Goal: Task Accomplishment & Management: Manage account settings

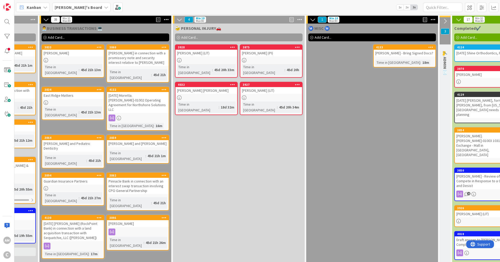
scroll to position [0, 381]
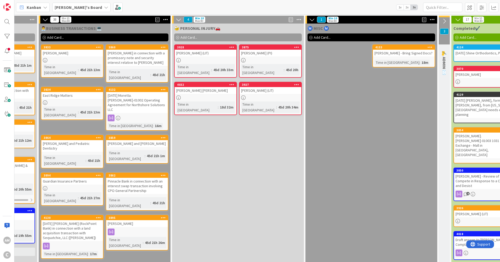
click at [420, 61] on div "18m" at bounding box center [424, 63] width 9 height 6
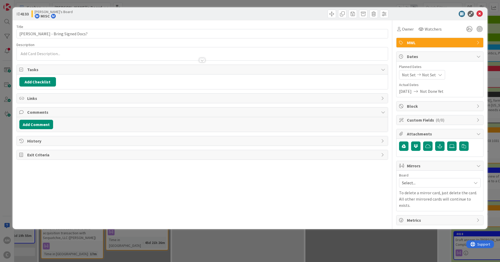
click at [72, 51] on p at bounding box center [202, 54] width 366 height 6
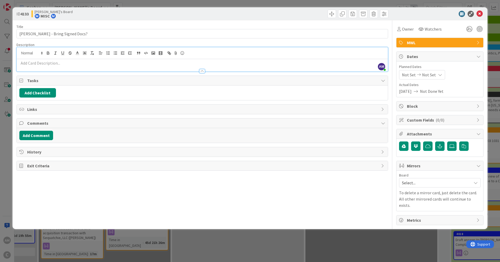
click at [55, 67] on div at bounding box center [202, 68] width 371 height 5
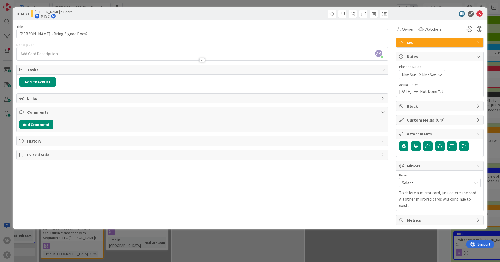
click at [55, 55] on div at bounding box center [202, 57] width 371 height 5
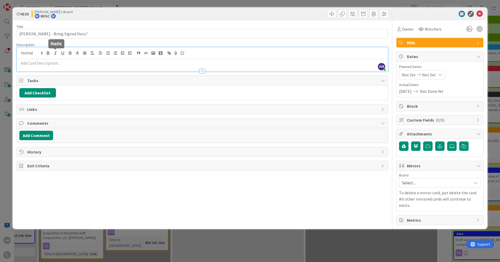
click at [50, 58] on div at bounding box center [202, 53] width 371 height 12
click at [46, 65] on p at bounding box center [202, 63] width 366 height 6
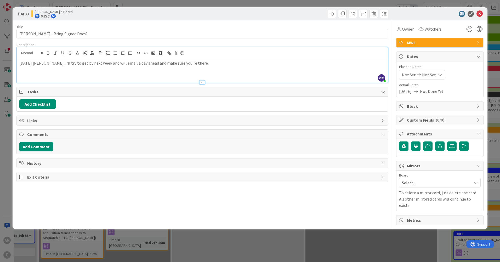
drag, startPoint x: 43, startPoint y: 63, endPoint x: 64, endPoint y: 82, distance: 28.1
click at [44, 63] on p "2025-09-05 Ms Jansen: I'll try to get by next week and will email a day ahead a…" at bounding box center [202, 63] width 366 height 6
click at [479, 13] on icon at bounding box center [480, 14] width 6 height 6
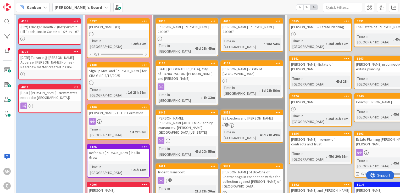
scroll to position [26, 0]
click at [67, 8] on b "[PERSON_NAME]'s Board" at bounding box center [78, 7] width 47 height 5
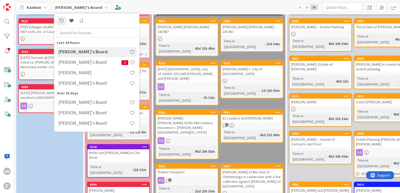
click at [67, 8] on b "[PERSON_NAME]'s Board" at bounding box center [78, 7] width 47 height 5
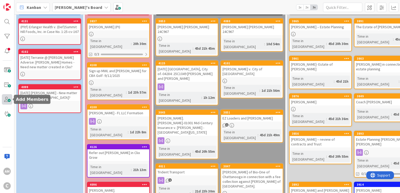
click at [5, 98] on span at bounding box center [7, 99] width 10 height 10
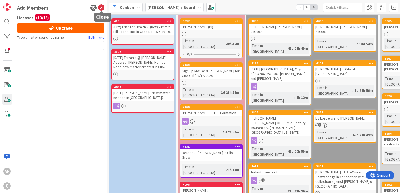
click at [102, 6] on icon at bounding box center [101, 8] width 6 height 6
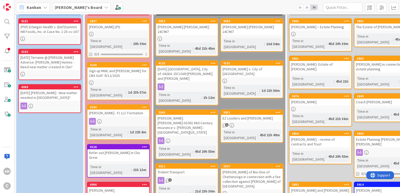
click at [67, 10] on div "[PERSON_NAME]'s Board" at bounding box center [81, 7] width 58 height 9
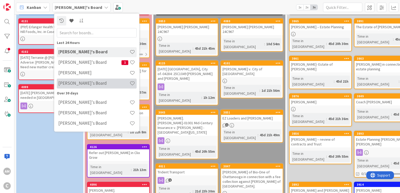
click at [83, 87] on div "[PERSON_NAME]'s Board" at bounding box center [97, 83] width 80 height 10
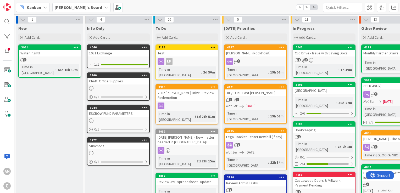
click at [83, 3] on div "[PERSON_NAME]'s Board" at bounding box center [81, 7] width 58 height 9
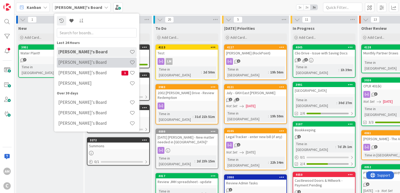
click at [81, 63] on h4 "[PERSON_NAME]'s Board" at bounding box center [93, 62] width 71 height 5
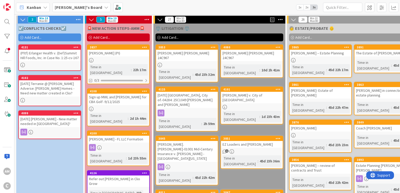
click at [70, 5] on b "[PERSON_NAME]'s Board" at bounding box center [78, 7] width 47 height 5
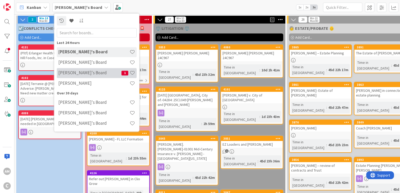
click at [66, 71] on h4 "[PERSON_NAME]'s Board" at bounding box center [89, 72] width 63 height 5
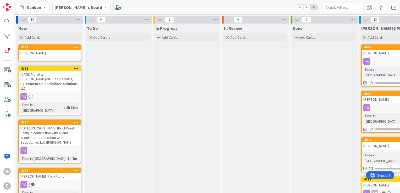
click at [104, 7] on icon at bounding box center [106, 7] width 4 height 4
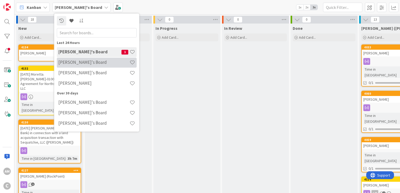
click at [70, 65] on h4 "[PERSON_NAME]'s Board" at bounding box center [93, 62] width 71 height 5
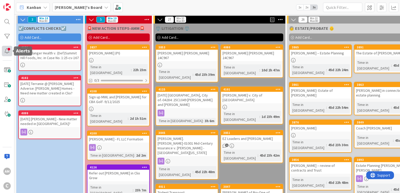
click at [7, 50] on div at bounding box center [7, 51] width 10 height 10
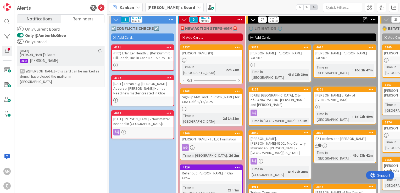
click at [54, 81] on div "BS @Amber McGhee﻿ - this card can be marked as done. I have closed the matter i…" at bounding box center [60, 76] width 87 height 21
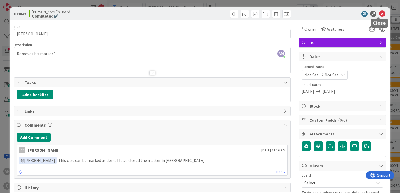
click at [379, 13] on icon at bounding box center [382, 14] width 6 height 6
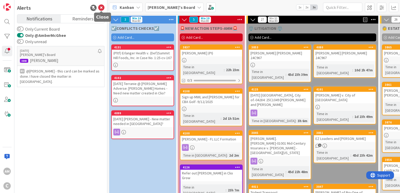
click at [99, 7] on icon at bounding box center [101, 8] width 6 height 6
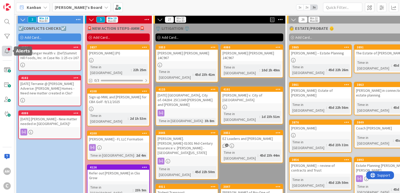
click at [5, 49] on div at bounding box center [7, 51] width 10 height 10
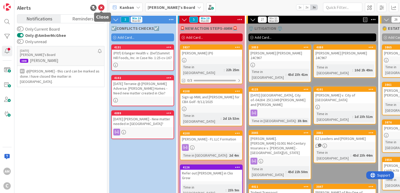
click at [103, 8] on icon at bounding box center [101, 8] width 6 height 6
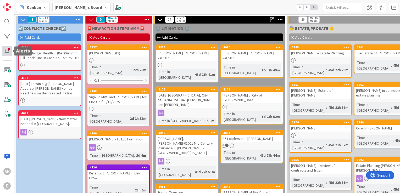
click at [7, 49] on div at bounding box center [7, 51] width 10 height 10
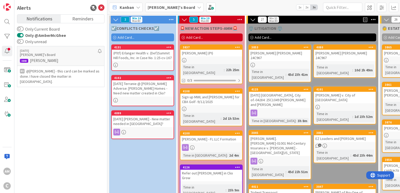
click at [45, 107] on div "[DATE] [PERSON_NAME]'s Board 3843 [PERSON_NAME] BS @[PERSON_NAME]﻿ - this card …" at bounding box center [60, 117] width 87 height 144
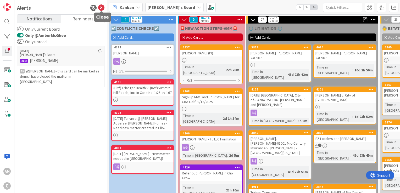
click at [102, 10] on icon at bounding box center [101, 8] width 6 height 6
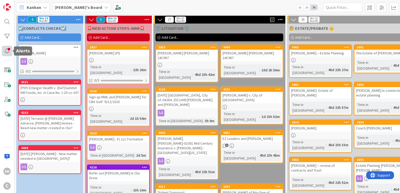
click at [6, 51] on div at bounding box center [7, 51] width 10 height 10
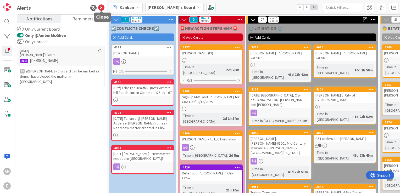
drag, startPoint x: 102, startPoint y: 7, endPoint x: 216, endPoint y: 9, distance: 114.3
click at [216, 9] on div "Kanban Amber's Board 1x 2x 3x" at bounding box center [253, 7] width 292 height 14
click at [100, 5] on icon at bounding box center [101, 8] width 6 height 6
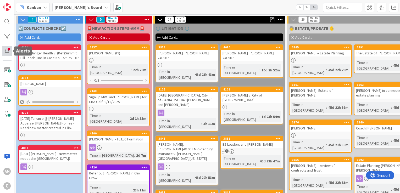
click at [10, 52] on div at bounding box center [7, 51] width 10 height 10
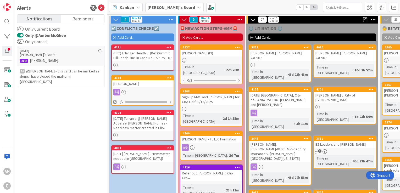
click at [47, 17] on span "Notifications" at bounding box center [39, 18] width 26 height 7
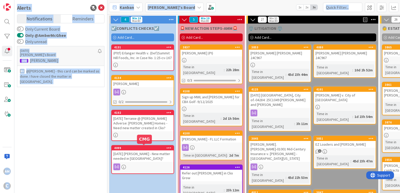
drag, startPoint x: 10, startPoint y: 107, endPoint x: 401, endPoint y: 139, distance: 391.9
click at [399, 139] on html "AM C Alerts Notifications Reminders Only Current Board Only @AmberMcGhee Only u…" at bounding box center [200, 96] width 400 height 193
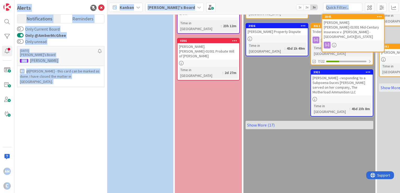
scroll to position [164, 3]
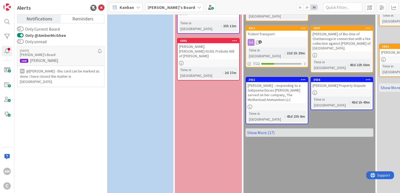
click at [338, 171] on div "⚖️ LITIGATION ⚖️ Add Card... [STREET_ADDRESS][PERSON_NAME][PERSON_NAME] Time in…" at bounding box center [309, 35] width 132 height 353
click at [55, 19] on link "Notifications" at bounding box center [38, 19] width 43 height 8
click at [74, 18] on span "Reminders" at bounding box center [82, 18] width 21 height 7
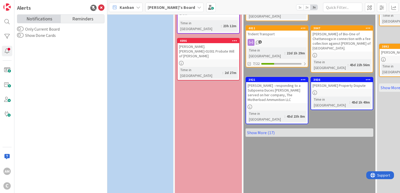
click at [44, 21] on span "Notifications" at bounding box center [39, 18] width 26 height 7
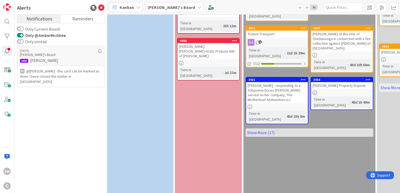
click at [78, 24] on div "Notifications Reminders Only Current Board Only @AmberMcGhee Only unread [DATE]…" at bounding box center [60, 101] width 87 height 175
click at [22, 35] on button "Only @AmberMcGhee" at bounding box center [20, 35] width 7 height 5
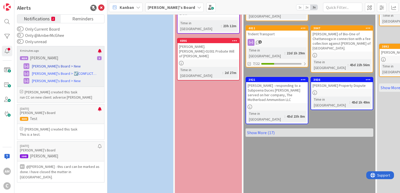
click at [47, 67] on span "[PERSON_NAME]'s Board > New" at bounding box center [56, 66] width 49 height 5
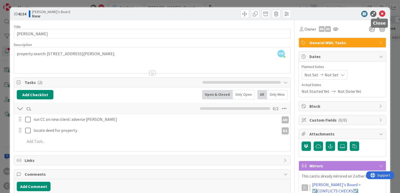
click at [379, 15] on icon at bounding box center [382, 14] width 6 height 6
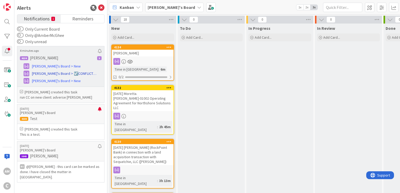
click at [70, 72] on span "[PERSON_NAME]'s Board > ☑️CONFLICTS CHECKS☑️" at bounding box center [65, 73] width 66 height 5
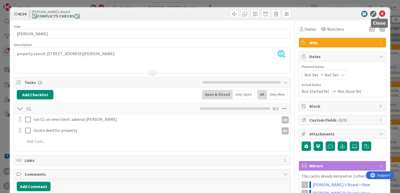
click at [379, 13] on icon at bounding box center [382, 14] width 6 height 6
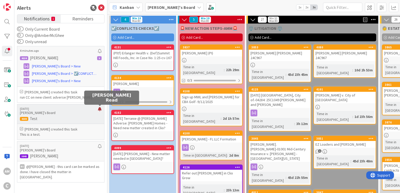
click at [100, 110] on div at bounding box center [100, 111] width 4 height 8
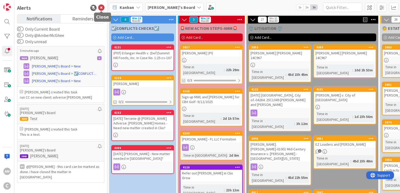
click at [100, 5] on icon at bounding box center [101, 8] width 6 height 6
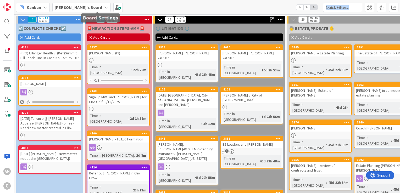
drag, startPoint x: 100, startPoint y: 6, endPoint x: 401, endPoint y: 46, distance: 302.9
click at [399, 46] on html "AM C Kanban [PERSON_NAME]'s Board 1x 2x 3x 4 Min 10 Max 80 ☑️CONFLICTS CHECKS☑️…" at bounding box center [200, 96] width 400 height 193
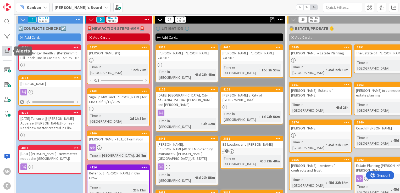
click at [9, 52] on div at bounding box center [7, 51] width 10 height 10
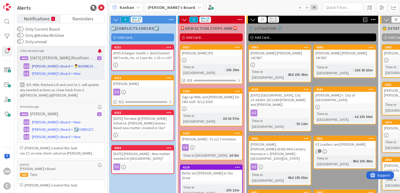
click at [74, 65] on span "[PERSON_NAME]'s Board > 👨‍💼BUSINESS TRANSACTIONS 💻" at bounding box center [65, 66] width 66 height 5
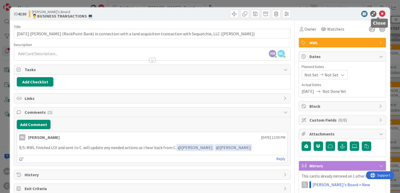
click at [379, 13] on icon at bounding box center [382, 14] width 6 height 6
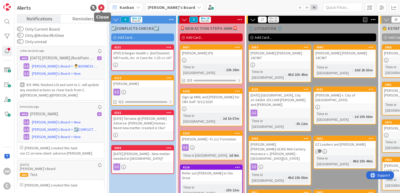
click at [102, 8] on icon at bounding box center [101, 8] width 6 height 6
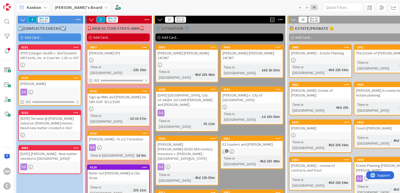
click at [55, 91] on div at bounding box center [50, 92] width 62 height 7
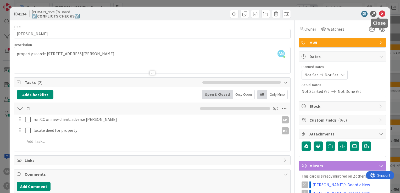
click at [379, 12] on icon at bounding box center [382, 14] width 6 height 6
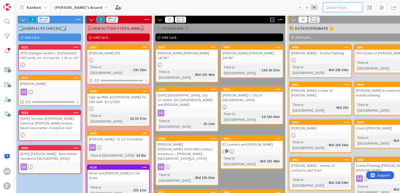
click at [341, 10] on input "text" at bounding box center [342, 7] width 39 height 9
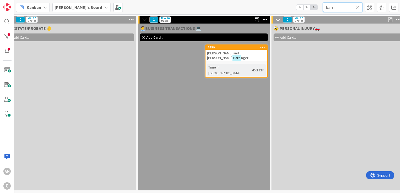
scroll to position [0, 284]
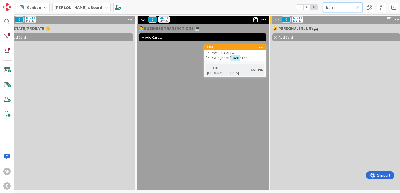
type input "barri"
click at [257, 54] on div "[PERSON_NAME] and [PERSON_NAME] nger" at bounding box center [235, 56] width 62 height 12
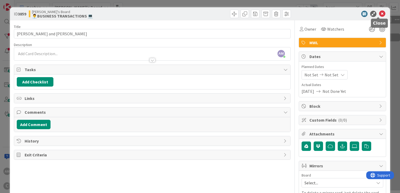
click at [379, 15] on icon at bounding box center [382, 14] width 6 height 6
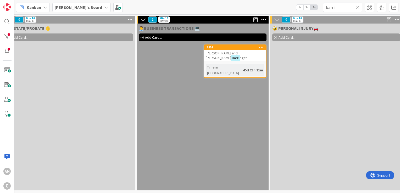
click at [357, 8] on icon at bounding box center [358, 7] width 4 height 5
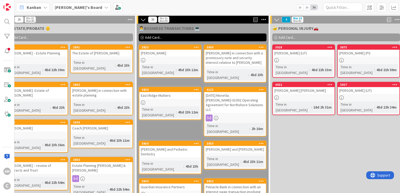
click at [74, 6] on b "[PERSON_NAME]'s Board" at bounding box center [78, 7] width 47 height 5
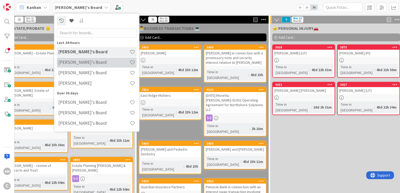
click at [75, 65] on div "[PERSON_NAME]'s Board" at bounding box center [97, 63] width 80 height 10
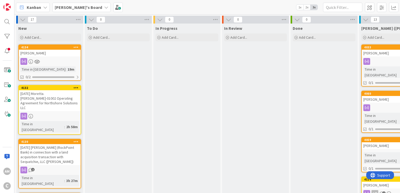
click at [71, 10] on span "[PERSON_NAME]'s Board" at bounding box center [78, 7] width 47 height 6
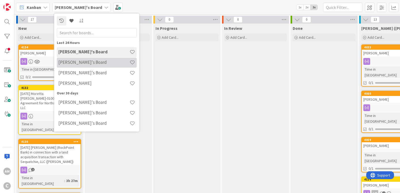
click at [70, 59] on div "[PERSON_NAME]'s Board" at bounding box center [97, 63] width 80 height 10
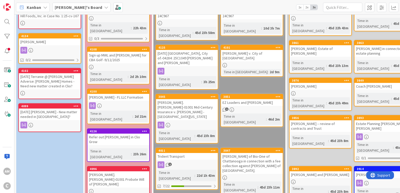
scroll to position [34, 0]
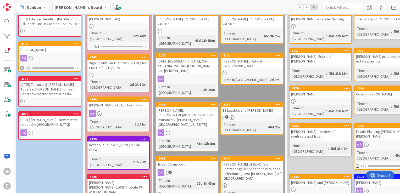
click at [76, 44] on icon at bounding box center [76, 44] width 5 height 4
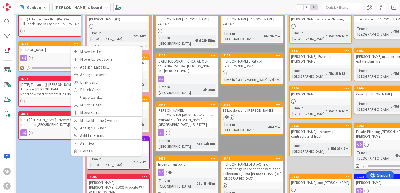
click at [63, 52] on div "[PERSON_NAME]" at bounding box center [50, 49] width 62 height 7
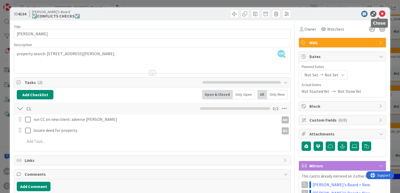
click at [379, 12] on icon at bounding box center [382, 14] width 6 height 6
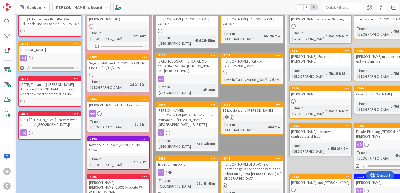
click at [86, 10] on div "[PERSON_NAME]'s Board" at bounding box center [81, 7] width 58 height 9
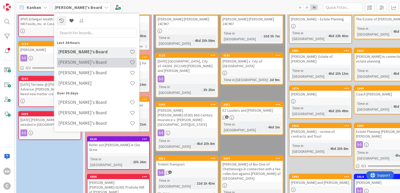
click at [75, 63] on h4 "[PERSON_NAME]'s Board" at bounding box center [93, 62] width 71 height 5
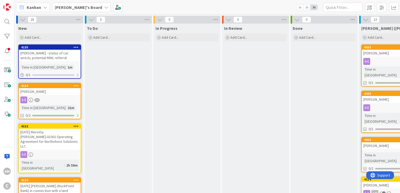
click at [71, 8] on b "[PERSON_NAME]'s Board" at bounding box center [78, 7] width 47 height 5
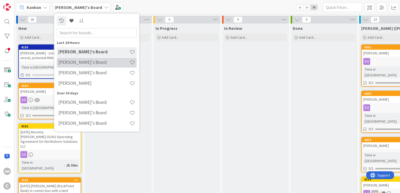
click at [66, 58] on div "[PERSON_NAME]'s Board" at bounding box center [97, 63] width 80 height 10
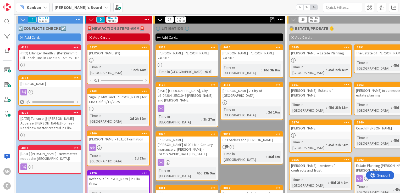
click at [66, 57] on div "(Pltf) Erlanger Health v. (Def)Summit Hill Foods, Inc. in Case No. 1:25-cv-167" at bounding box center [50, 56] width 62 height 12
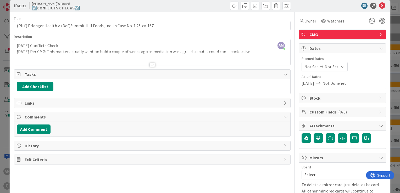
scroll to position [8, 0]
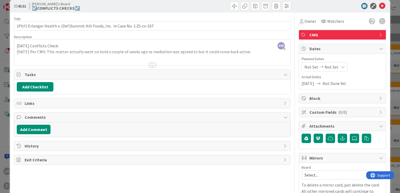
click at [28, 75] on span "Tasks" at bounding box center [153, 74] width 256 height 6
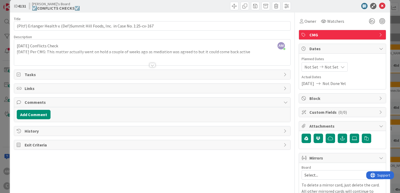
click at [28, 75] on span "Tasks" at bounding box center [153, 74] width 256 height 6
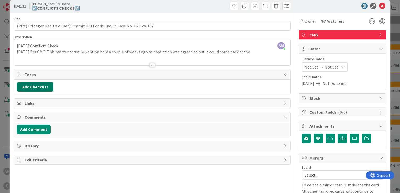
click at [30, 85] on button "Add Checklist" at bounding box center [35, 86] width 37 height 9
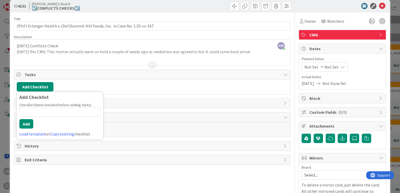
click at [30, 85] on button "Add Checklist" at bounding box center [35, 86] width 37 height 9
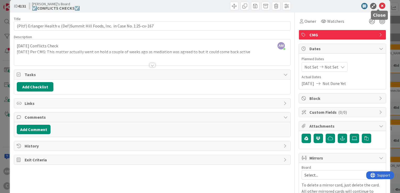
click at [379, 8] on icon at bounding box center [382, 6] width 6 height 6
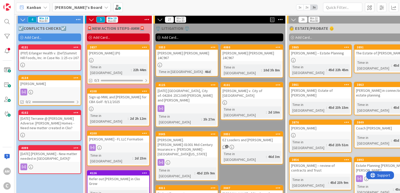
click at [104, 9] on icon at bounding box center [106, 7] width 4 height 4
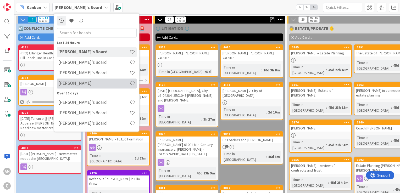
click at [69, 82] on h4 "[PERSON_NAME]" at bounding box center [93, 83] width 71 height 5
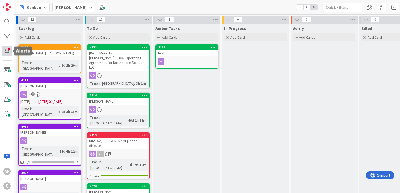
click at [5, 49] on div at bounding box center [7, 51] width 10 height 10
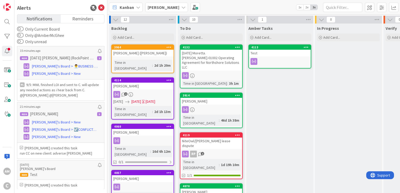
click at [102, 11] on div "Alerts" at bounding box center [60, 8] width 87 height 8
click at [102, 7] on icon at bounding box center [101, 8] width 6 height 6
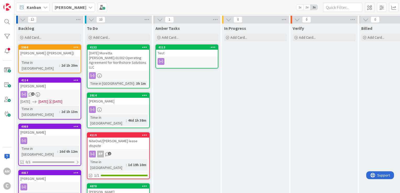
click at [77, 9] on b "[PERSON_NAME]" at bounding box center [71, 7] width 32 height 5
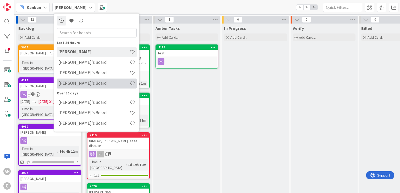
click at [72, 83] on h4 "[PERSON_NAME]'s Board" at bounding box center [93, 83] width 71 height 5
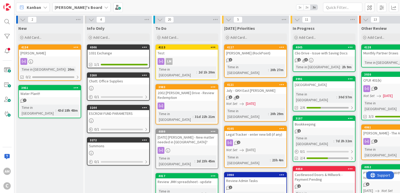
click at [104, 7] on icon at bounding box center [106, 7] width 4 height 4
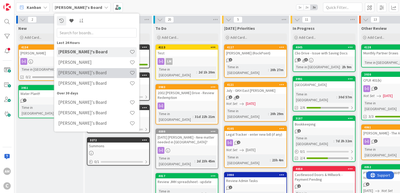
click at [63, 72] on h4 "[PERSON_NAME]'s Board" at bounding box center [93, 72] width 71 height 5
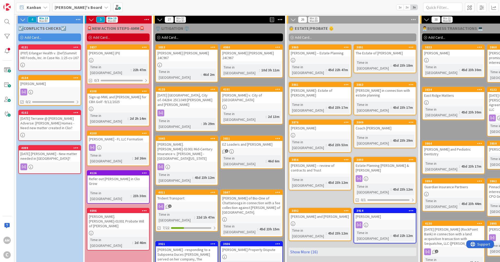
click at [76, 78] on icon at bounding box center [76, 78] width 5 height 4
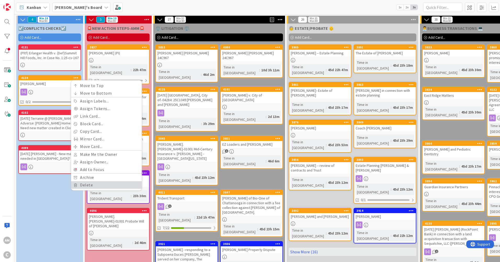
click at [91, 187] on link "Delete" at bounding box center [106, 185] width 71 height 8
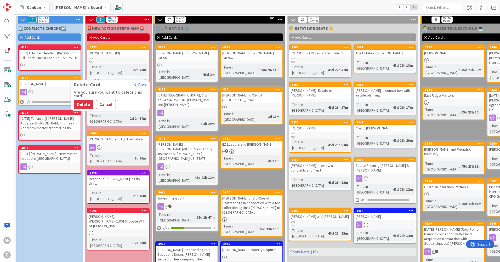
drag, startPoint x: 88, startPoint y: 105, endPoint x: 95, endPoint y: 110, distance: 8.9
click at [87, 105] on button "Delete" at bounding box center [84, 104] width 20 height 9
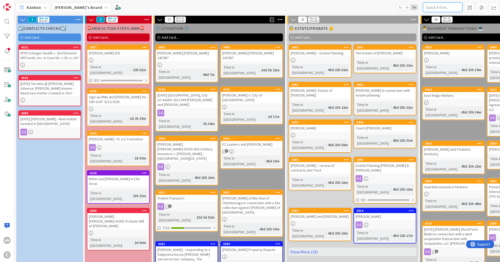
click at [399, 8] on input "text" at bounding box center [442, 7] width 39 height 9
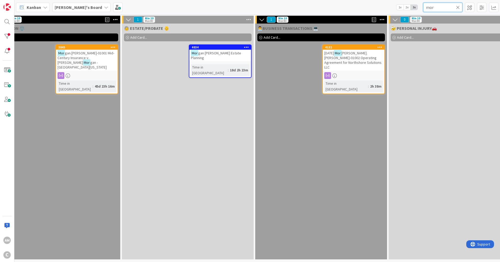
scroll to position [0, 216]
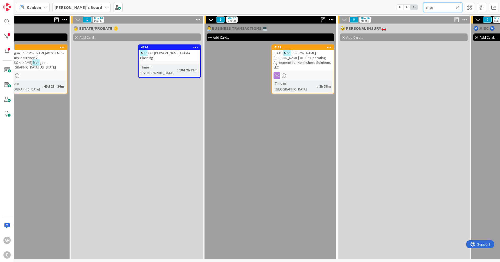
type input "mor"
click at [309, 63] on div "[DATE] Mor [PERSON_NAME].[PERSON_NAME]-01002 Operating Agreement for Northshore…" at bounding box center [303, 60] width 62 height 21
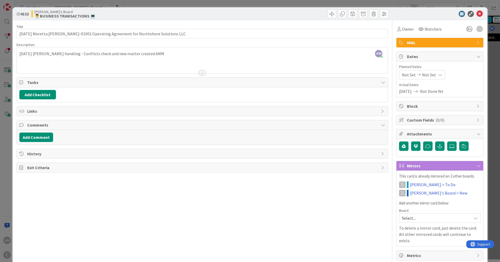
click at [150, 52] on div "AM [PERSON_NAME] just joined [DATE] [PERSON_NAME] handling - Conflicts check an…" at bounding box center [202, 60] width 371 height 26
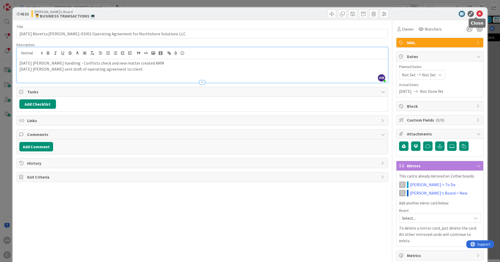
click at [399, 14] on icon at bounding box center [480, 14] width 6 height 6
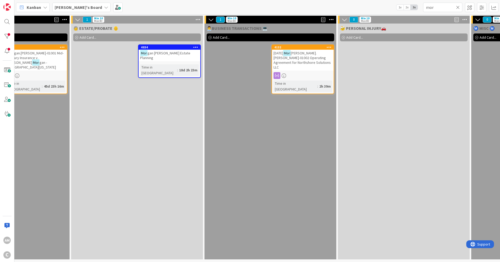
click at [295, 127] on div "👨‍💼BUSINESS TRANSACTIONS 💻 Add Card... 4132 [DATE] Mor [PERSON_NAME].[PERSON_NA…" at bounding box center [271, 142] width 132 height 236
click at [399, 7] on icon at bounding box center [458, 7] width 4 height 5
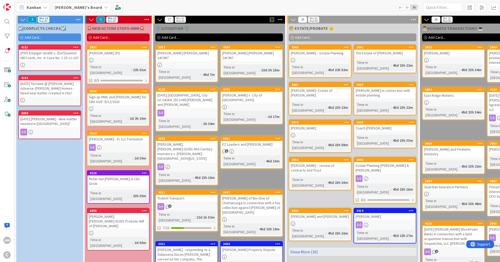
click at [399, 193] on span "2" at bounding box center [436, 251] width 3 height 3
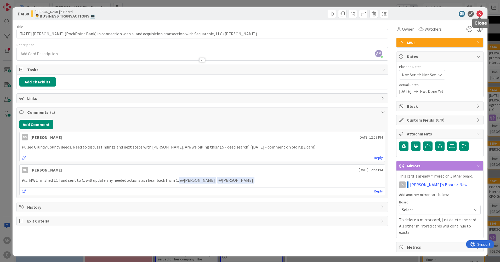
click at [399, 16] on icon at bounding box center [480, 14] width 6 height 6
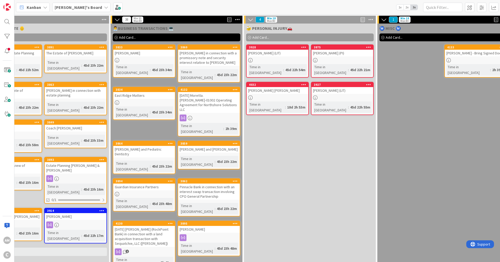
scroll to position [0, 396]
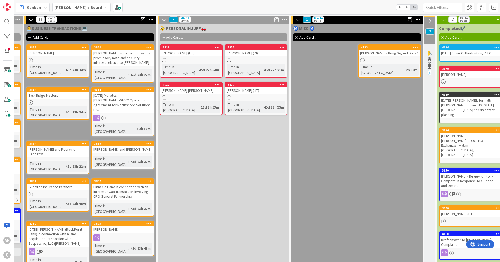
click at [376, 58] on link "4133 [PERSON_NAME] - Bring Signed Docs? Time in [GEOGRAPHIC_DATA] : 2h 39m" at bounding box center [389, 60] width 63 height 33
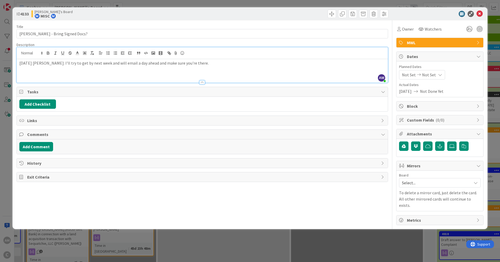
drag, startPoint x: 223, startPoint y: 53, endPoint x: 10, endPoint y: 58, distance: 212.7
click at [10, 58] on div "ID 4133 [PERSON_NAME]'s Board Ⓜ️ MISC Ⓜ️ Title 34 / 128 [PERSON_NAME] - Bring S…" at bounding box center [250, 131] width 500 height 262
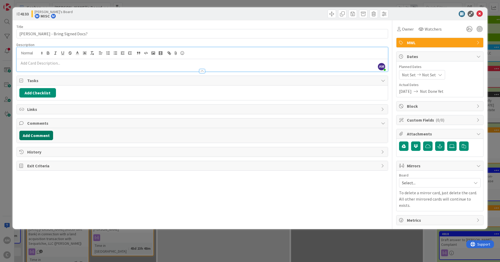
click at [41, 136] on button "Add Comment" at bounding box center [36, 135] width 34 height 9
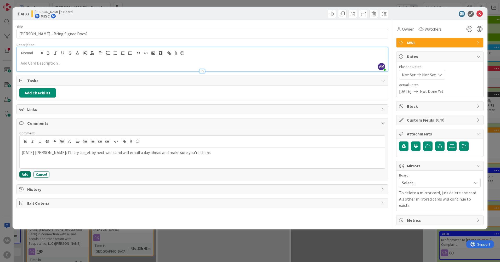
click at [27, 177] on button "Add" at bounding box center [25, 174] width 12 height 6
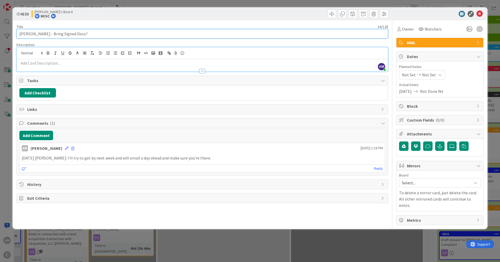
drag, startPoint x: 87, startPoint y: 35, endPoint x: 45, endPoint y: 36, distance: 41.9
click at [45, 36] on input "[PERSON_NAME] - Bring Signed Docs?" at bounding box center [202, 33] width 372 height 9
type input "[PERSON_NAME] -"
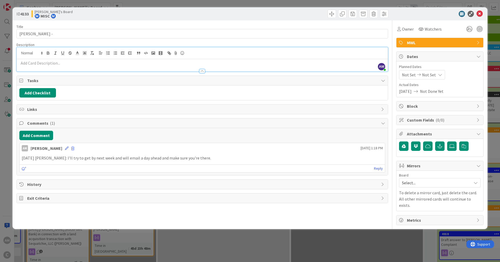
click at [37, 63] on p at bounding box center [202, 63] width 366 height 6
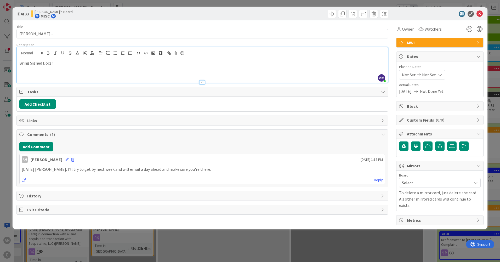
click at [179, 93] on span "Tasks" at bounding box center [202, 92] width 351 height 6
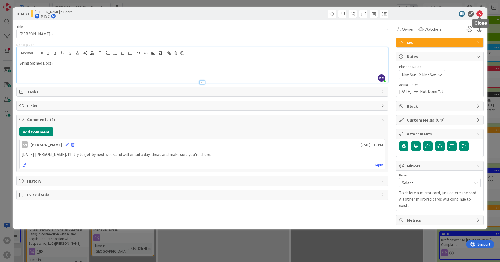
click at [399, 12] on icon at bounding box center [480, 14] width 6 height 6
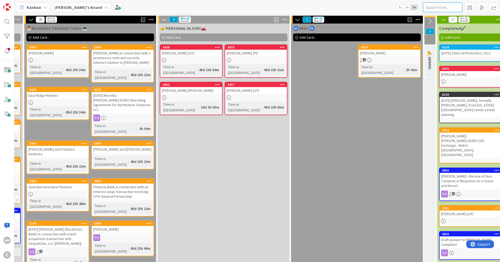
click at [399, 9] on input "text" at bounding box center [442, 7] width 39 height 9
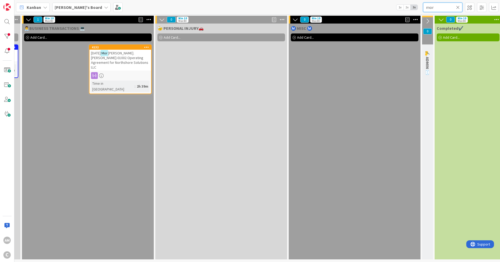
scroll to position [0, 397]
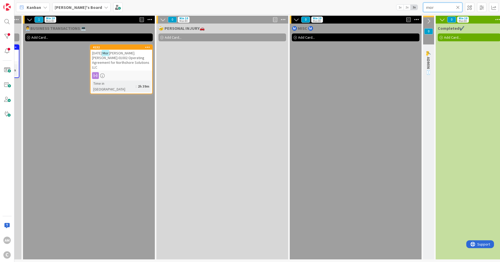
type input "mor"
click at [112, 57] on span "[PERSON_NAME].[PERSON_NAME]-01002 Operating Agreement for Northshore Solutions …" at bounding box center [120, 60] width 57 height 19
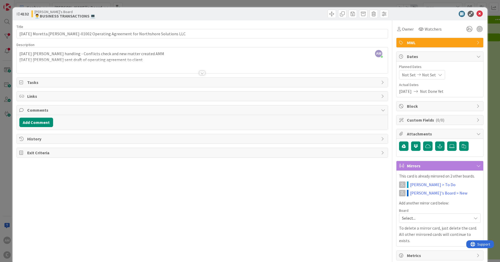
click at [135, 58] on div "AM [PERSON_NAME] just joined [DATE] [PERSON_NAME] handling - Conflicts check an…" at bounding box center [202, 60] width 371 height 26
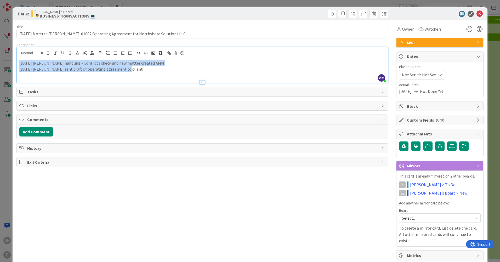
drag, startPoint x: 137, startPoint y: 74, endPoint x: 17, endPoint y: 61, distance: 120.5
click at [17, 61] on div "[DATE] [PERSON_NAME] handling - Conflicts check and new matter created AMM [DAT…" at bounding box center [202, 71] width 371 height 24
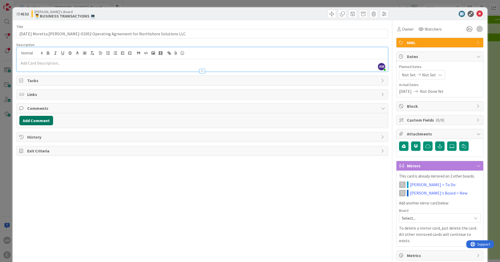
click at [46, 121] on button "Add Comment" at bounding box center [36, 120] width 34 height 9
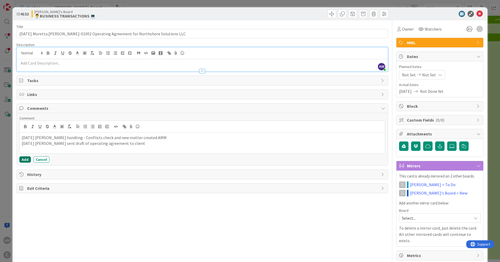
click at [26, 161] on button "Add" at bounding box center [25, 159] width 12 height 6
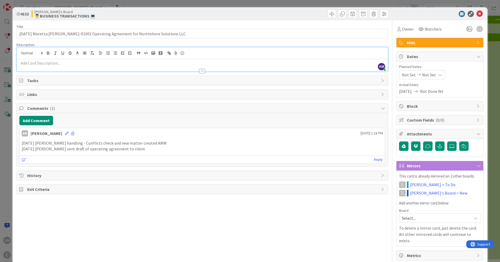
click at [378, 68] on span "AM" at bounding box center [381, 66] width 7 height 7
click at [399, 13] on icon at bounding box center [480, 14] width 6 height 6
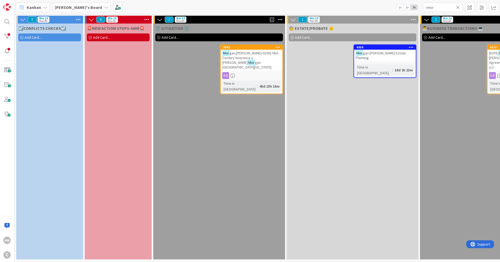
click at [399, 7] on icon at bounding box center [458, 7] width 4 height 5
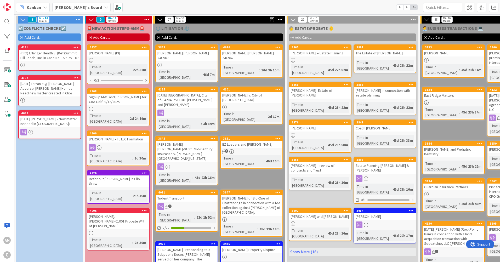
click at [69, 64] on div at bounding box center [50, 65] width 62 height 4
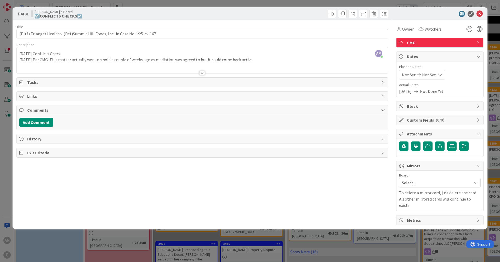
click at [280, 61] on div at bounding box center [202, 66] width 371 height 13
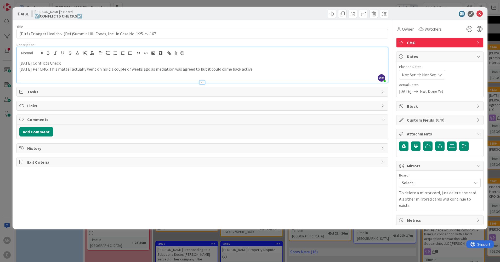
drag, startPoint x: 259, startPoint y: 70, endPoint x: 6, endPoint y: 62, distance: 252.8
click at [6, 62] on div "ID 4131 [PERSON_NAME]'s Board ☑️CONFLICTS CHECKS☑️ Title 80 / 128 (Pltf) Erlang…" at bounding box center [250, 131] width 500 height 262
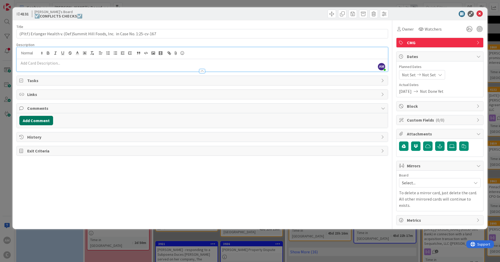
click at [36, 122] on button "Add Comment" at bounding box center [36, 120] width 34 height 9
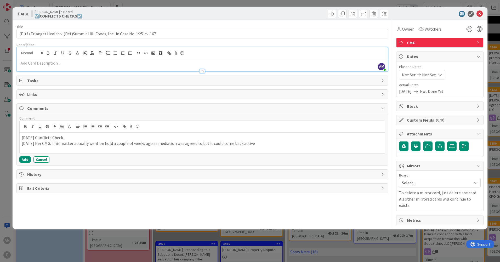
click at [76, 66] on div at bounding box center [202, 68] width 371 height 5
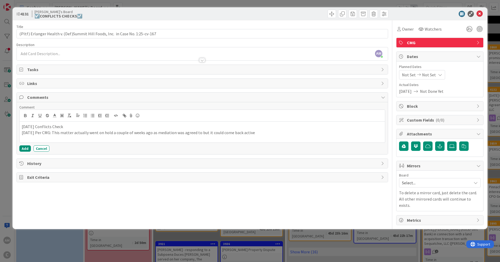
click at [76, 51] on p at bounding box center [202, 54] width 366 height 6
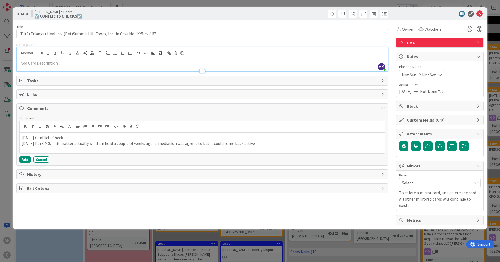
click at [84, 58] on div at bounding box center [202, 53] width 371 height 12
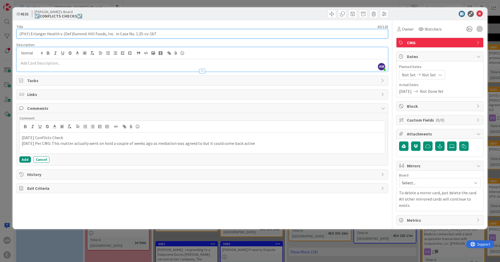
drag, startPoint x: 19, startPoint y: 33, endPoint x: 111, endPoint y: 29, distance: 91.7
click at [111, 29] on div "Title 80 / 128 (Pltf) Erlanger Health v. (Def)Summit Hill Foods, Inc. in Case N…" at bounding box center [202, 31] width 372 height 14
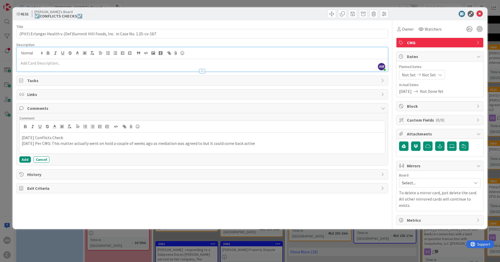
click at [52, 61] on p at bounding box center [202, 63] width 366 height 6
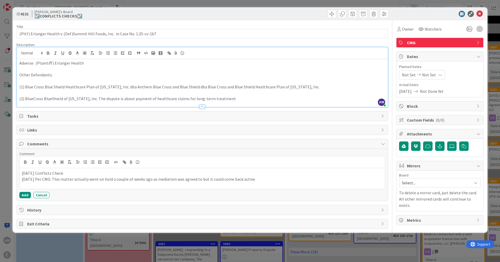
click at [19, 72] on div "Adverse: (Plaintiff) Erlanger Health Other Defendants: (1) Blue Cross Blue Shie…" at bounding box center [202, 83] width 371 height 48
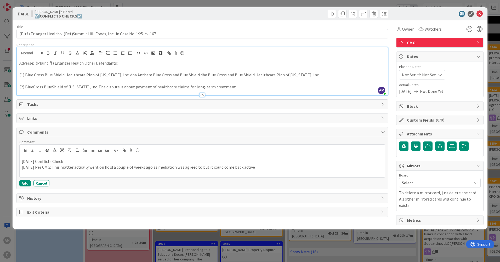
click at [17, 75] on div "Adverse: (Plaintiff) Erlanger Health Other Defendants: (1) Blue Cross Blue Shie…" at bounding box center [202, 77] width 371 height 36
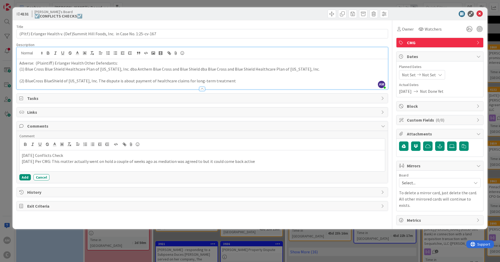
click at [17, 80] on div "Adverse: (Plaintiff) Erlanger Health Other Defendants: (1) Blue Cross Blue Shie…" at bounding box center [202, 74] width 371 height 30
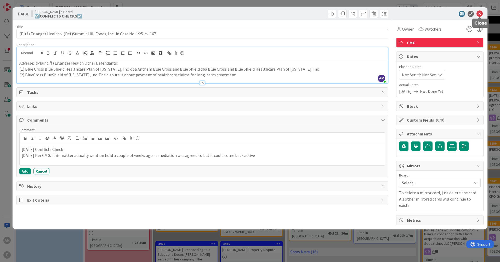
click at [399, 12] on icon at bounding box center [480, 14] width 6 height 6
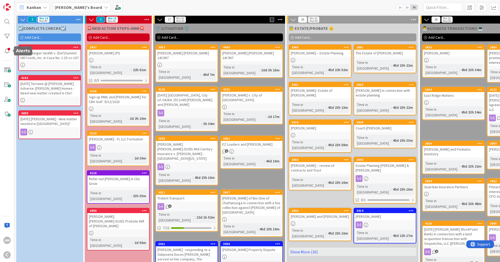
click at [6, 49] on div at bounding box center [7, 51] width 10 height 10
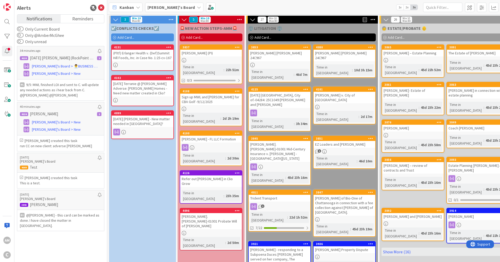
click at [58, 84] on p "9/5: MWL finished LOI and sent to C. will update any needed actions as i hear b…" at bounding box center [61, 90] width 82 height 16
click at [60, 94] on p "9/5: MWL finished LOI and sent to C. will update any needed actions as i hear b…" at bounding box center [61, 90] width 82 height 16
click at [64, 184] on p "This is a test." at bounding box center [61, 183] width 82 height 5
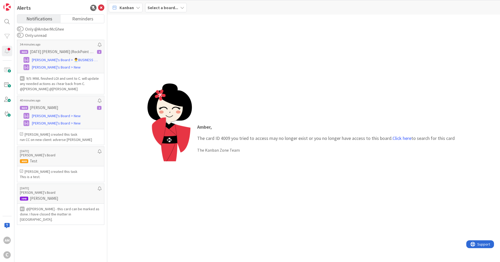
click at [64, 192] on p "[PERSON_NAME]'s Board" at bounding box center [59, 192] width 78 height 5
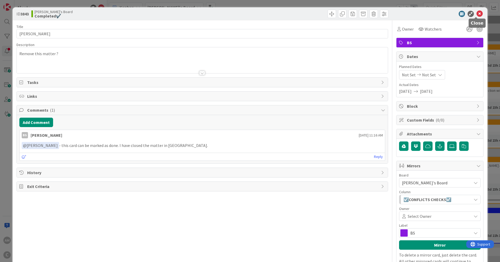
click at [399, 13] on icon at bounding box center [480, 14] width 6 height 6
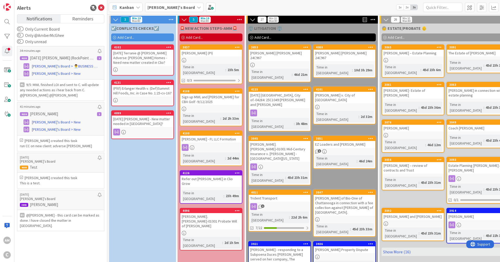
click at [59, 193] on p "[DATE]" at bounding box center [59, 195] width 78 height 4
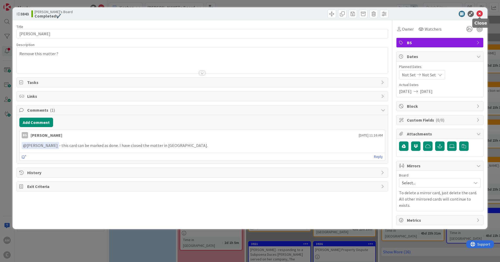
click at [399, 14] on icon at bounding box center [480, 14] width 6 height 6
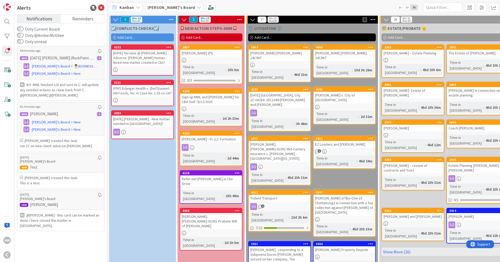
click at [54, 168] on p "Test" at bounding box center [61, 167] width 82 height 5
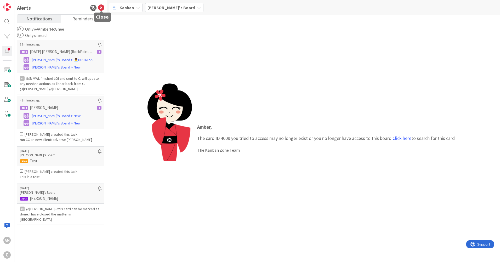
click at [100, 7] on icon at bounding box center [101, 8] width 6 height 6
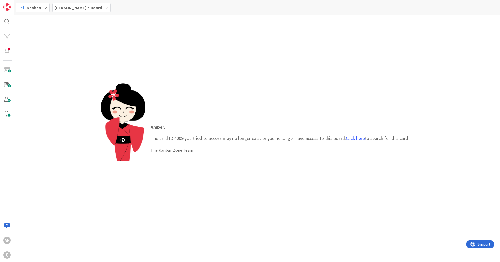
click at [46, 5] on icon at bounding box center [45, 7] width 4 height 4
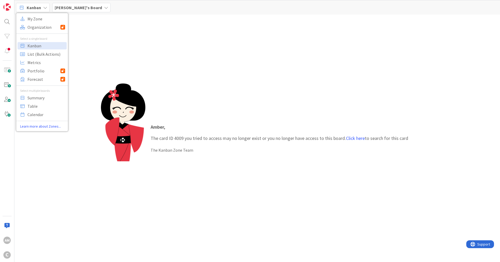
click at [80, 8] on div "[PERSON_NAME]'s Board" at bounding box center [81, 7] width 58 height 9
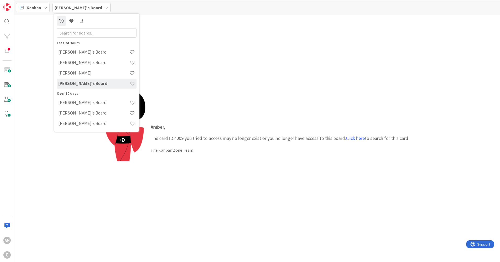
click at [78, 54] on h4 "[PERSON_NAME]'s Board" at bounding box center [93, 51] width 71 height 5
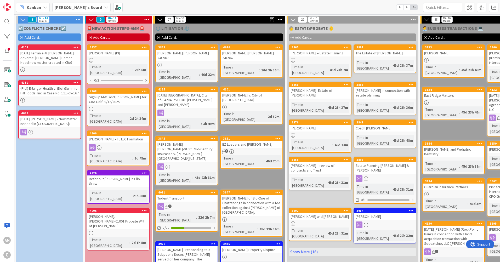
click at [63, 101] on div at bounding box center [50, 100] width 62 height 4
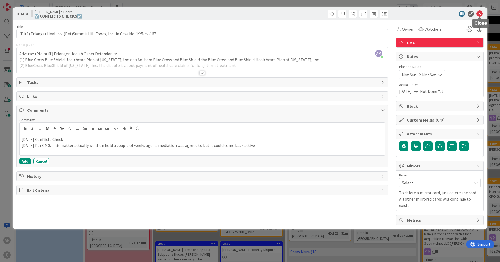
click at [399, 15] on icon at bounding box center [480, 14] width 6 height 6
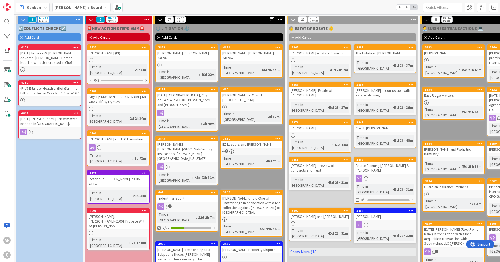
click at [61, 52] on div "[DATE] Terranie @ [PERSON_NAME] Adverse: [PERSON_NAME] Homes - Need new matter …" at bounding box center [50, 58] width 62 height 16
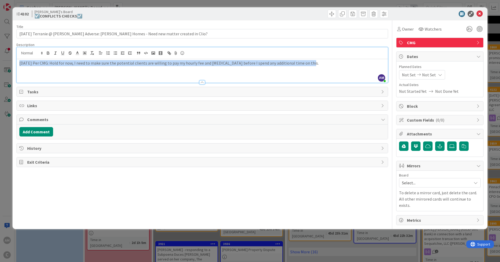
drag, startPoint x: 304, startPoint y: 53, endPoint x: -1, endPoint y: 61, distance: 304.9
click at [0, 61] on html "AM C Kanban [PERSON_NAME]'s Board 1x 2x 3x 3 Min 10 Max 80 ☑️CONFLICTS CHECKS☑️…" at bounding box center [250, 131] width 500 height 262
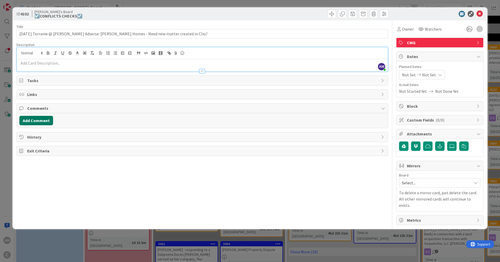
click at [38, 122] on button "Add Comment" at bounding box center [36, 120] width 34 height 9
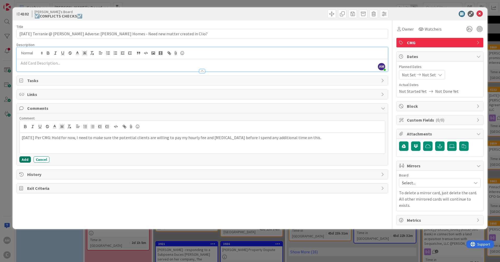
click at [22, 162] on button "Add" at bounding box center [25, 159] width 12 height 6
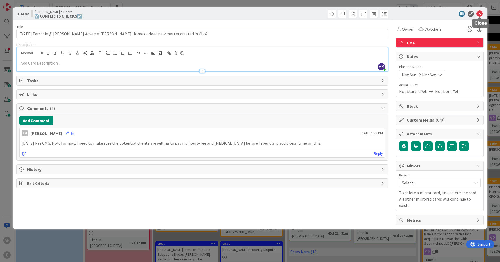
click at [399, 14] on icon at bounding box center [480, 14] width 6 height 6
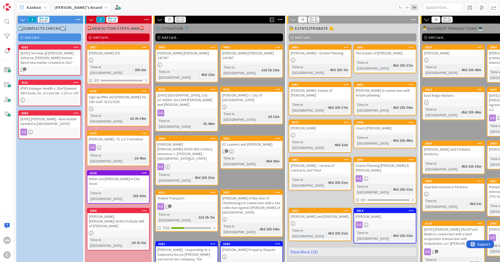
click at [61, 131] on div at bounding box center [50, 132] width 62 height 7
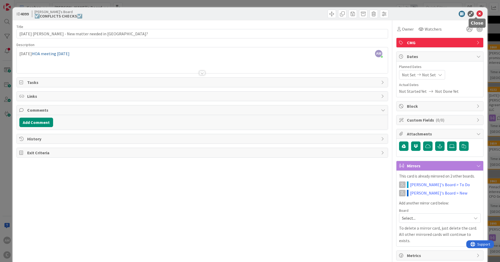
click at [399, 14] on icon at bounding box center [480, 14] width 6 height 6
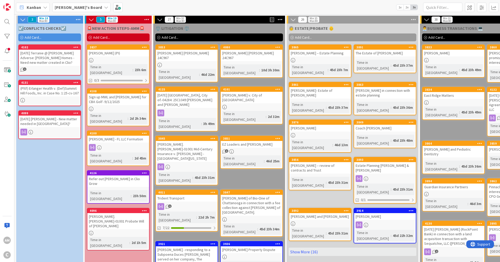
click at [125, 61] on div at bounding box center [118, 60] width 62 height 4
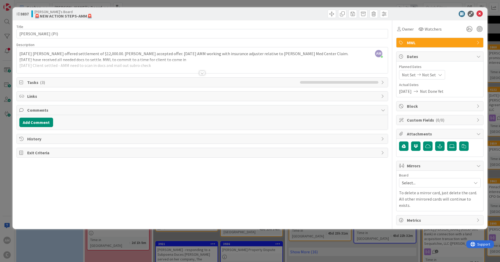
click at [201, 74] on div at bounding box center [202, 73] width 6 height 4
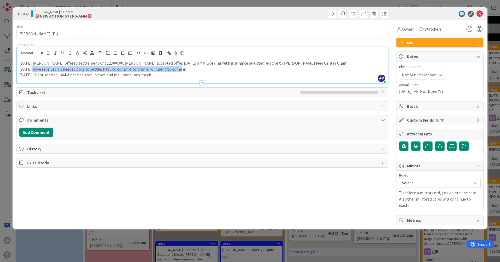
drag, startPoint x: 176, startPoint y: 71, endPoint x: 31, endPoint y: 66, distance: 145.0
click at [31, 66] on p "[DATE] have received all needed docs to settle. MWL to commit to a time for cli…" at bounding box center [202, 69] width 366 height 6
click at [157, 74] on p "[DATE] Client settled - AMM need to scan in docs and mail out subro check" at bounding box center [202, 75] width 366 height 6
drag, startPoint x: 151, startPoint y: 75, endPoint x: 67, endPoint y: 68, distance: 84.5
click at [13, 62] on div "ID 3837 [PERSON_NAME]'s Board 🚨NEW ACTION STEPS-AMM🚨 Title 16 / 128 [PERSON_NAM…" at bounding box center [250, 118] width 475 height 222
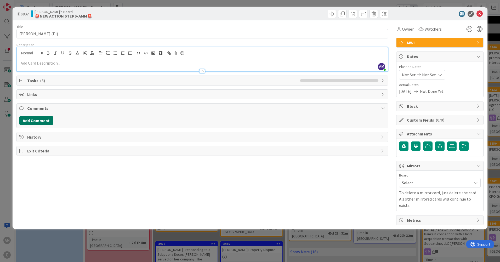
click at [43, 117] on button "Add Comment" at bounding box center [36, 120] width 34 height 9
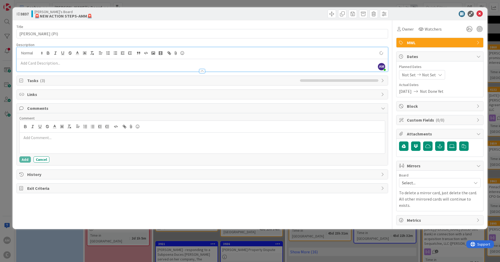
click at [43, 143] on div at bounding box center [202, 143] width 365 height 21
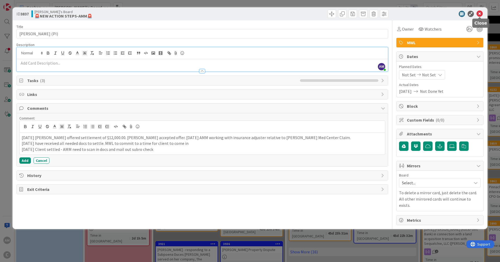
click at [399, 14] on icon at bounding box center [480, 14] width 6 height 6
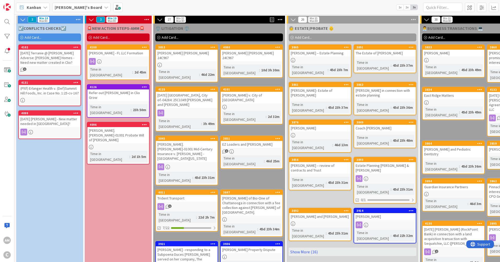
click at [115, 92] on link "4126 Refer out [PERSON_NAME] in Clio Grow Time in Column : 23h 50m" at bounding box center [118, 100] width 63 height 33
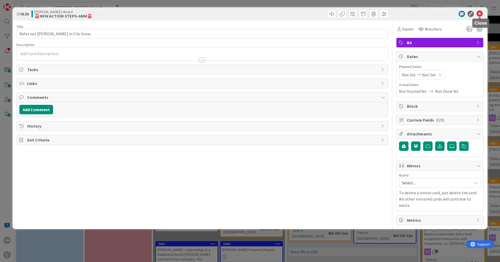
click at [399, 13] on icon at bounding box center [480, 14] width 6 height 6
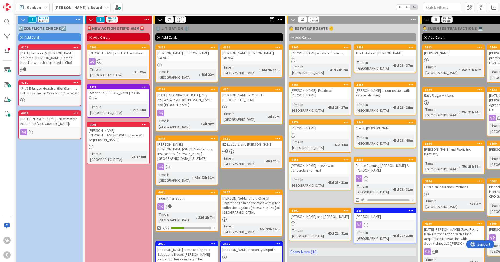
click at [118, 62] on div at bounding box center [118, 61] width 62 height 7
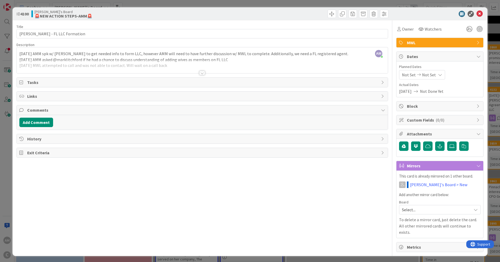
click at [256, 63] on div at bounding box center [202, 66] width 371 height 13
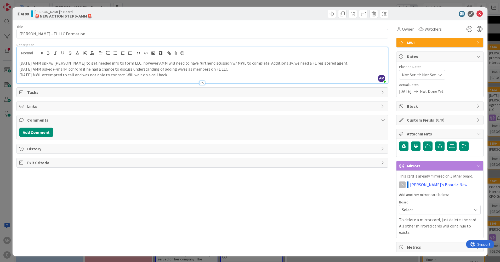
drag, startPoint x: 186, startPoint y: 74, endPoint x: 13, endPoint y: 60, distance: 173.8
click at [13, 59] on div "ID 4100 [PERSON_NAME]'s Board 🚨NEW ACTION STEPS-AMM🚨 Title 30 / 128 [PERSON_NAM…" at bounding box center [250, 131] width 475 height 249
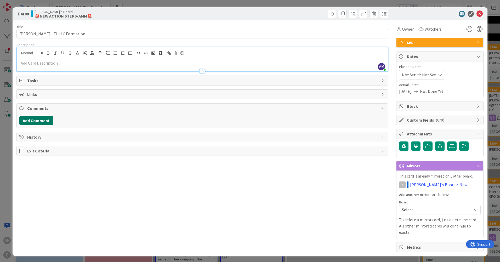
click at [38, 123] on button "Add Comment" at bounding box center [36, 120] width 34 height 9
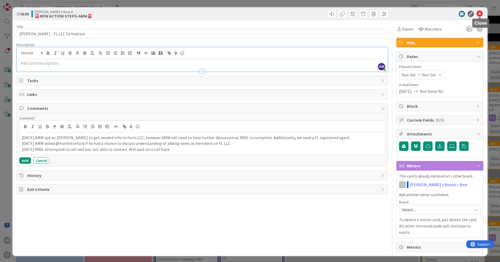
click at [399, 12] on icon at bounding box center [480, 14] width 6 height 6
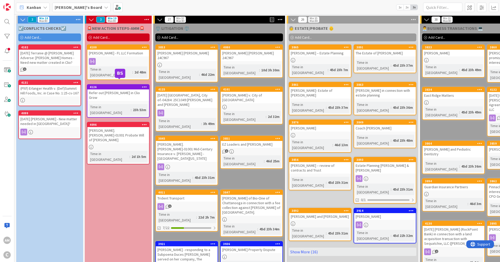
click at [133, 57] on link "4100 [PERSON_NAME] - FL LLC Formation Time in [GEOGRAPHIC_DATA] : 2d 48m" at bounding box center [118, 62] width 63 height 36
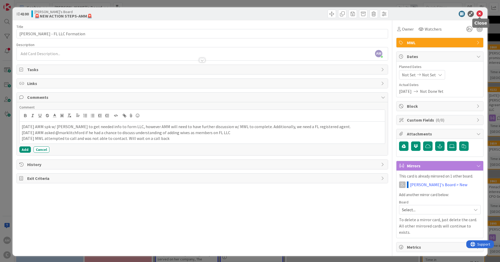
click at [399, 14] on icon at bounding box center [480, 14] width 6 height 6
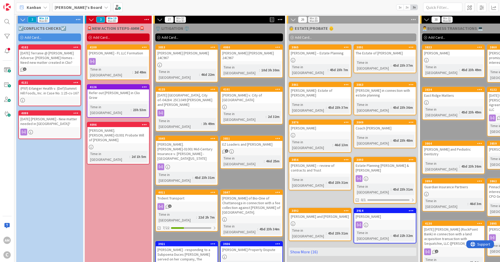
click at [114, 145] on div at bounding box center [118, 147] width 62 height 4
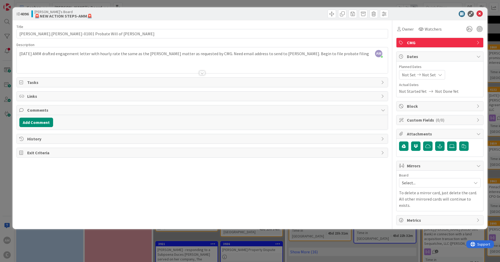
click at [364, 55] on div "AM [PERSON_NAME] just joined [DATE] AMM drafted engagement letter with hourly r…" at bounding box center [202, 60] width 371 height 26
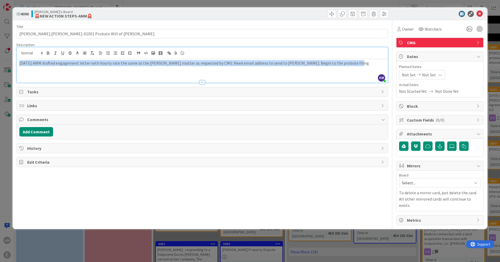
drag, startPoint x: 329, startPoint y: 61, endPoint x: 52, endPoint y: 65, distance: 276.8
click at [0, 65] on html "AM C Kanban [PERSON_NAME]'s Board 1x 2x 3x 3 Min 10 Max 80 ☑️CONFLICTS CHECKS☑️…" at bounding box center [250, 131] width 500 height 262
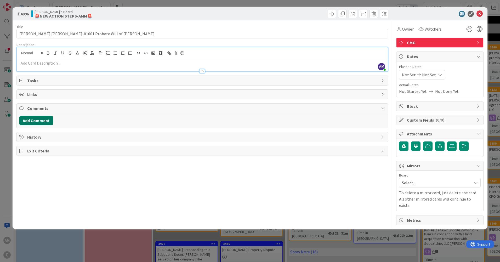
click at [39, 125] on button "Add Comment" at bounding box center [36, 120] width 34 height 9
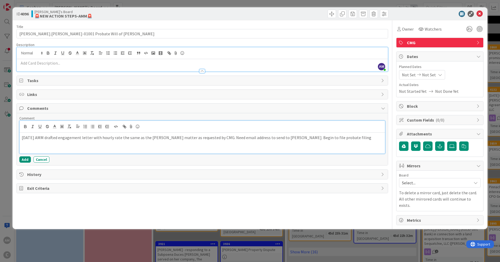
click at [28, 160] on button "Add" at bounding box center [25, 159] width 12 height 6
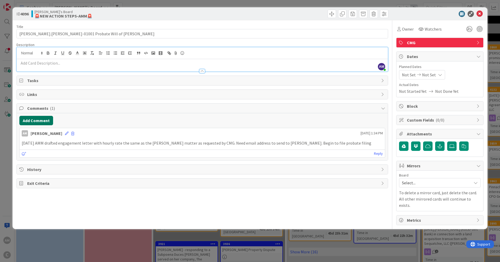
click at [44, 119] on button "Add Comment" at bounding box center [36, 120] width 34 height 9
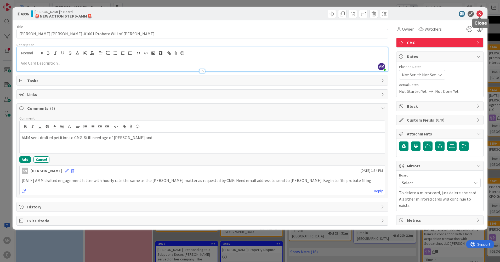
click at [399, 15] on icon at bounding box center [480, 14] width 6 height 6
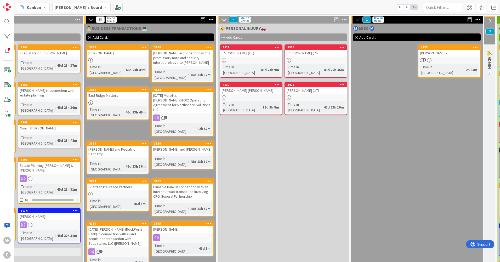
scroll to position [0, 433]
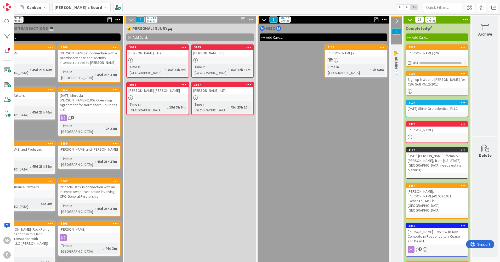
click at [399, 91] on div at bounding box center [437, 91] width 62 height 4
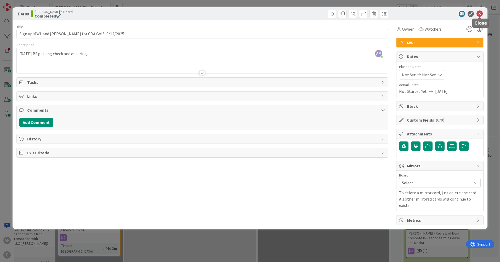
click at [399, 13] on icon at bounding box center [480, 14] width 6 height 6
